Goal: Transaction & Acquisition: Purchase product/service

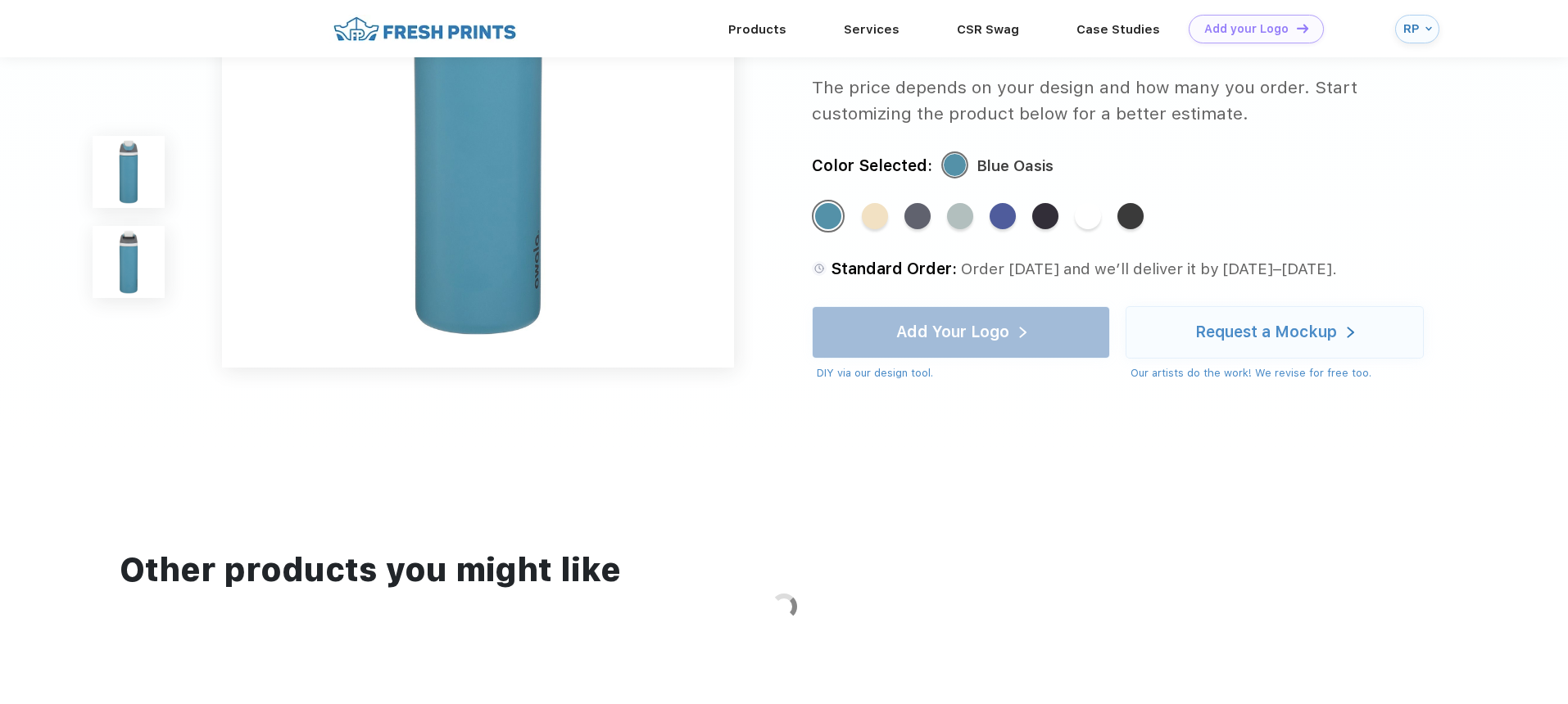
scroll to position [790, 0]
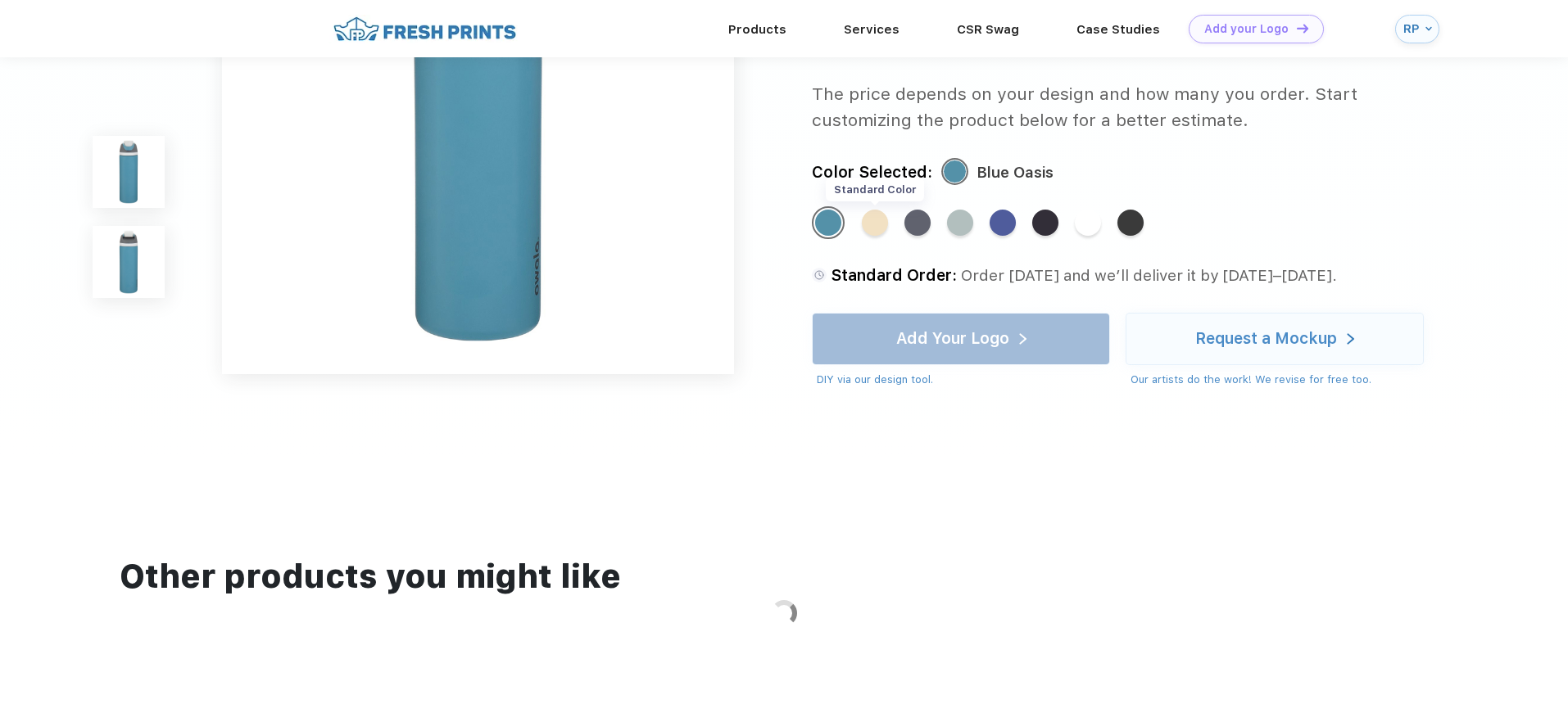
click at [880, 224] on div "Standard Color" at bounding box center [874, 222] width 26 height 26
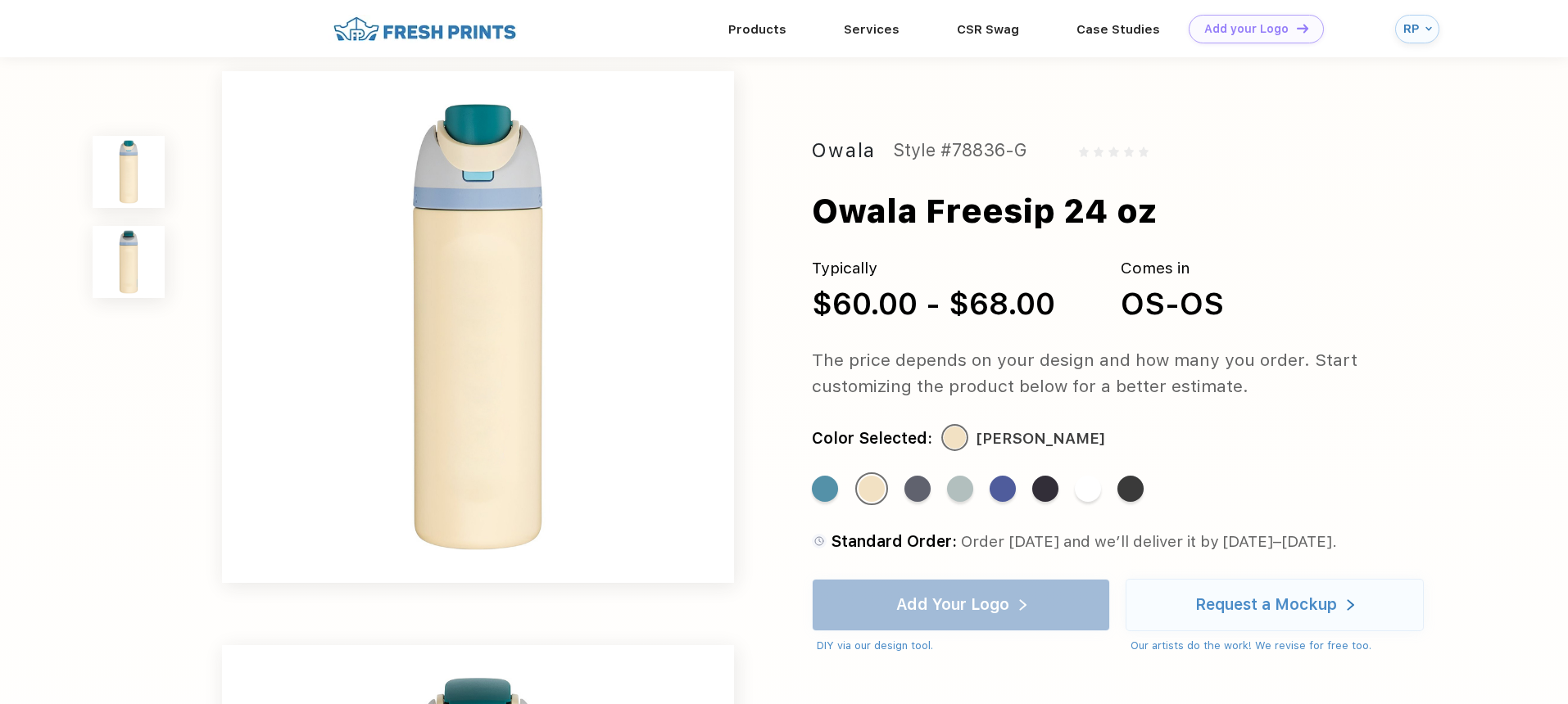
scroll to position [0, 0]
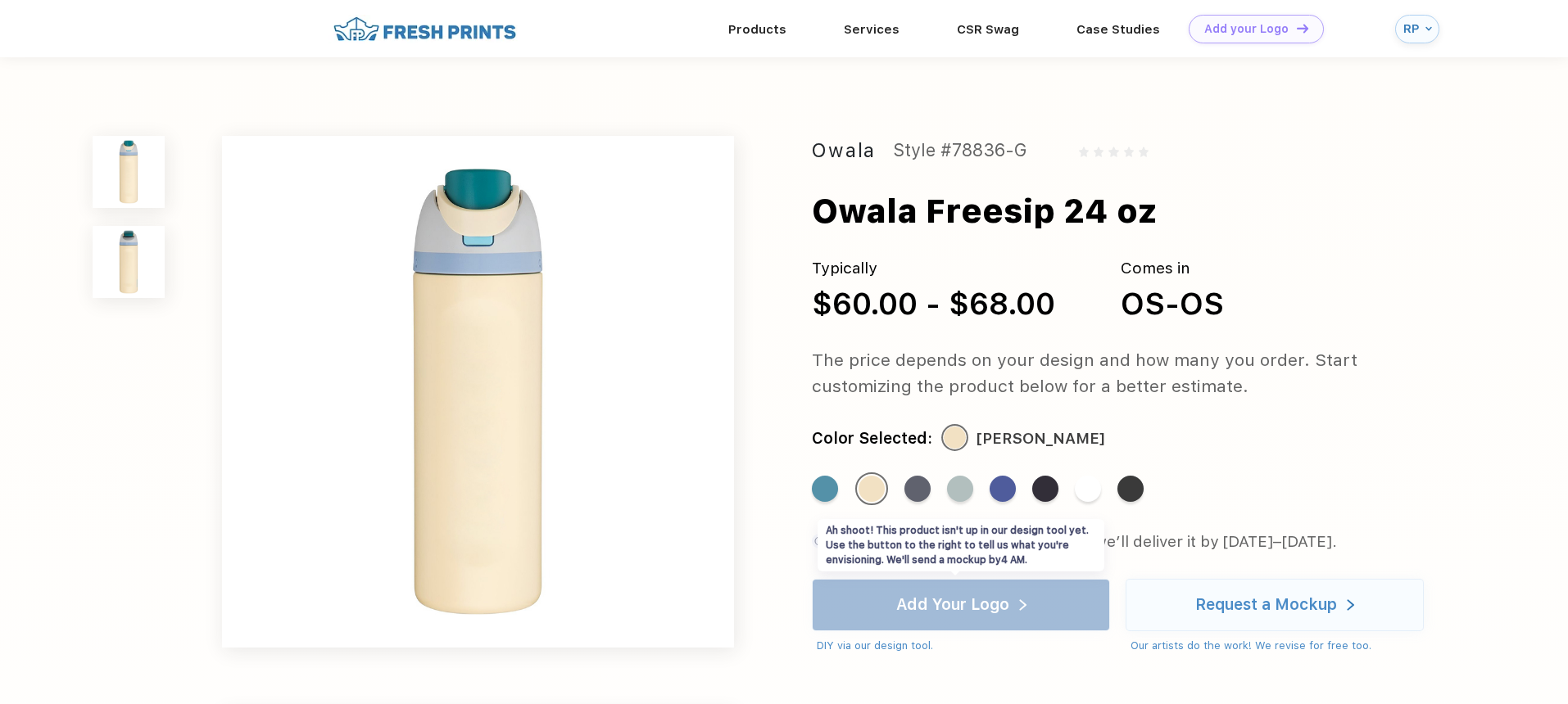
click at [912, 597] on div "Add Your Logo DIY via our design tool. Ah shoot! This product isn't up in our d…" at bounding box center [961, 617] width 298 height 75
click at [927, 487] on div "Standard Color" at bounding box center [917, 488] width 26 height 26
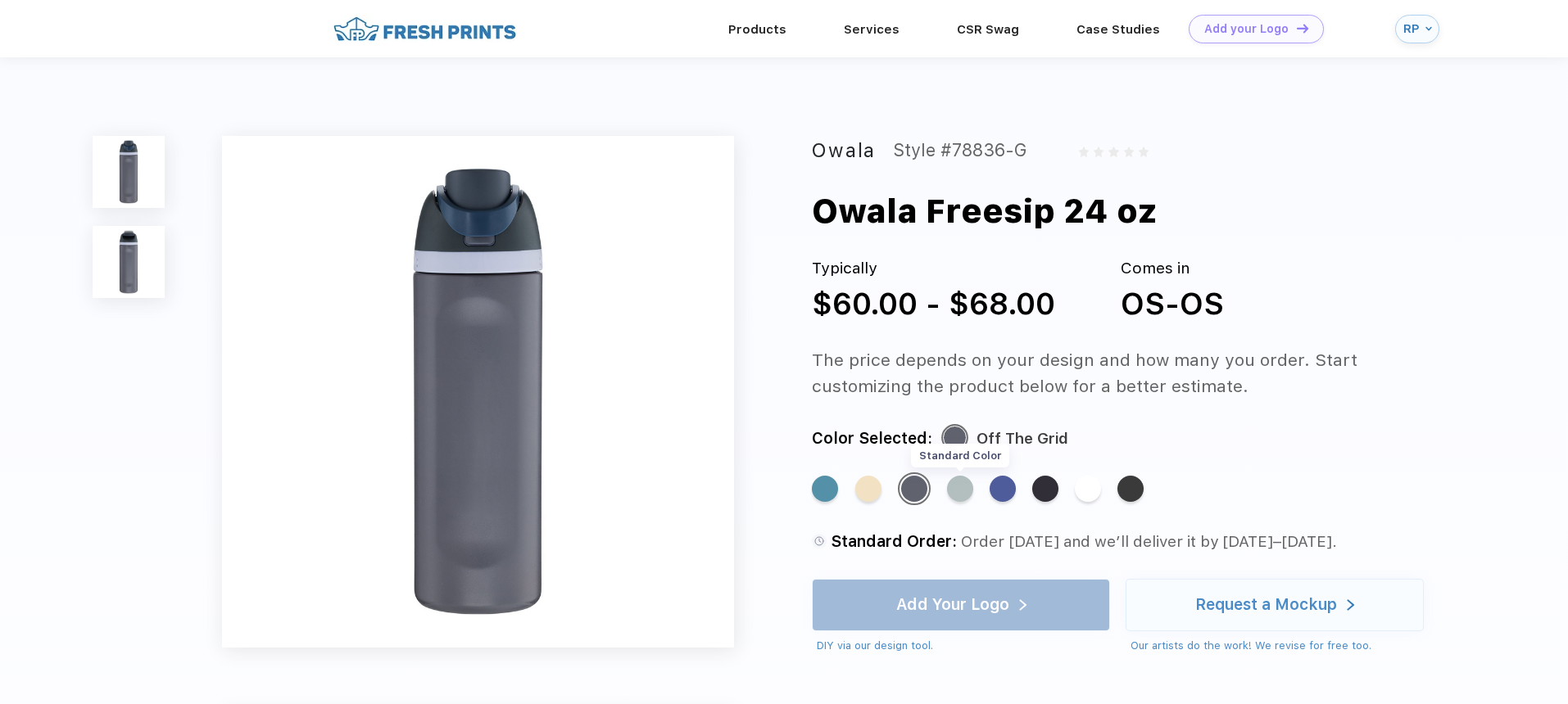
click at [967, 489] on div "Standard Color" at bounding box center [960, 488] width 26 height 26
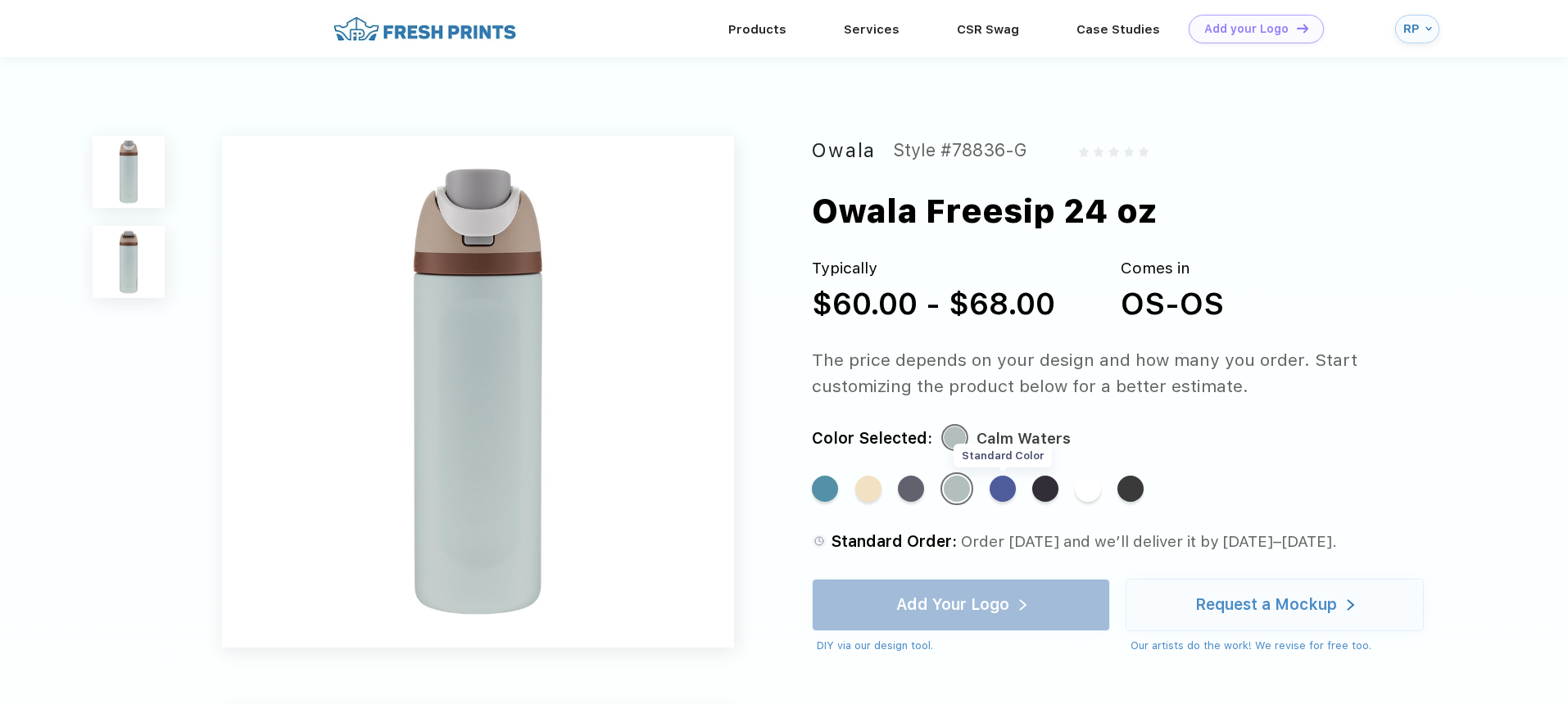
click at [1002, 491] on div "Standard Color" at bounding box center [1002, 488] width 26 height 26
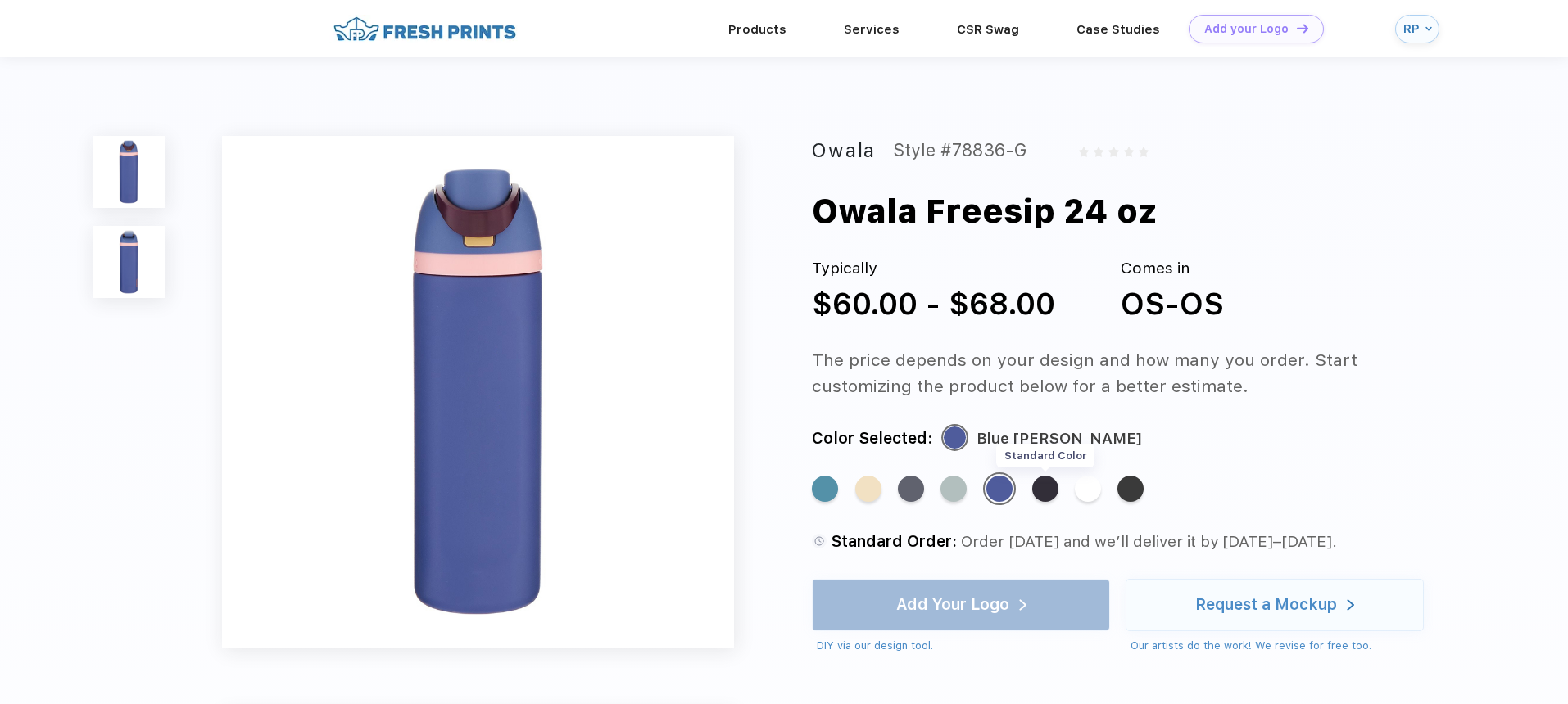
click at [1051, 491] on div "Standard Color" at bounding box center [1045, 488] width 26 height 26
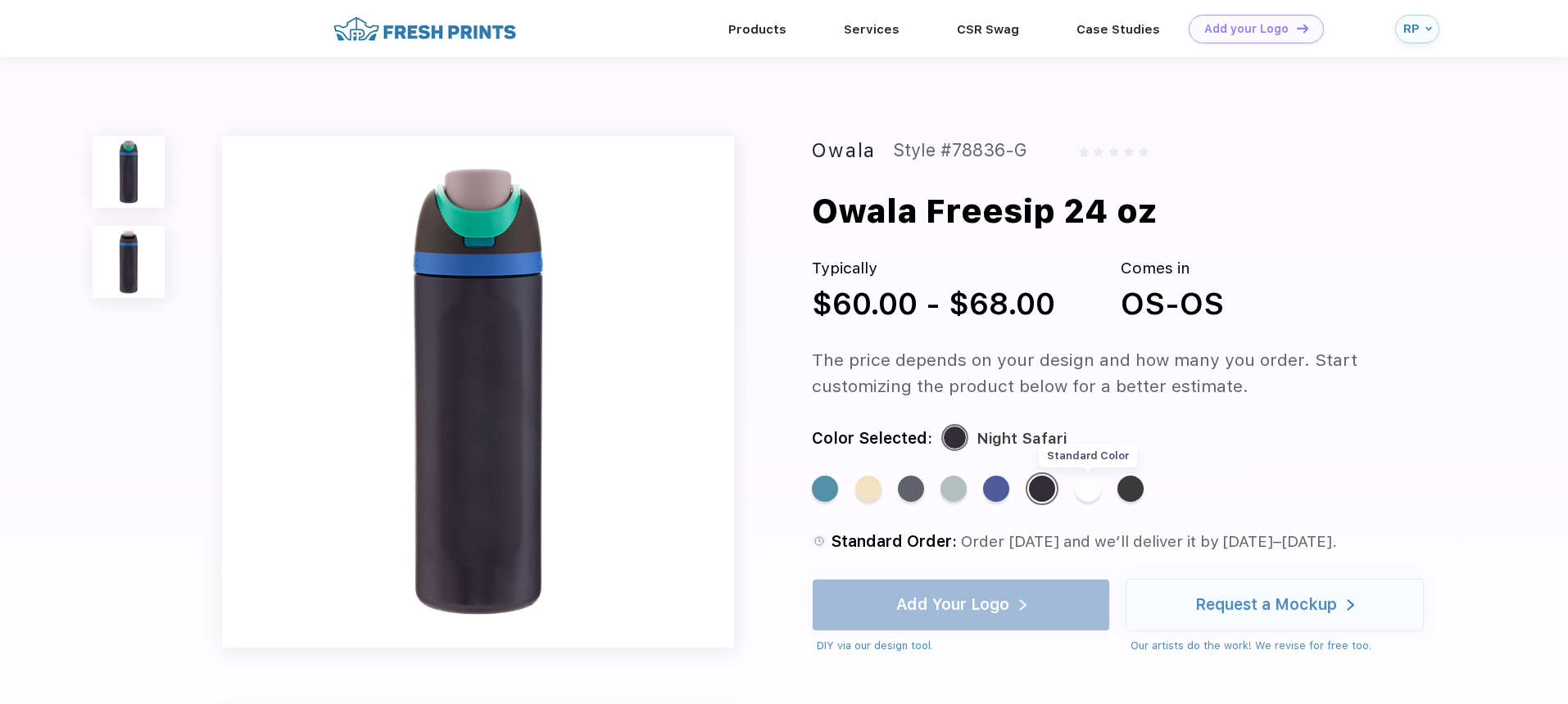
click at [1095, 492] on div "Standard Color" at bounding box center [1087, 488] width 26 height 26
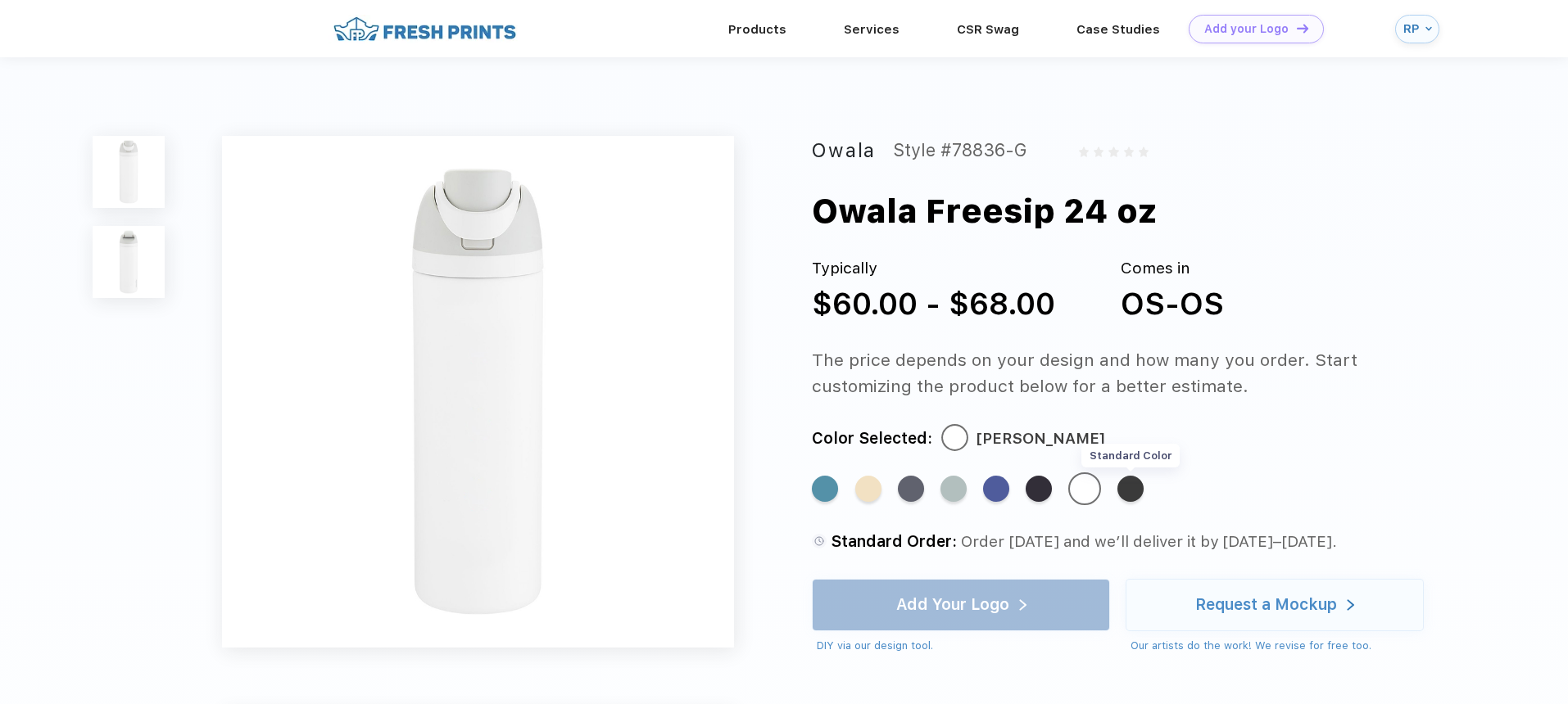
click at [1138, 492] on div "Standard Color" at bounding box center [1130, 488] width 26 height 26
